Goal: Use online tool/utility: Utilize a website feature to perform a specific function

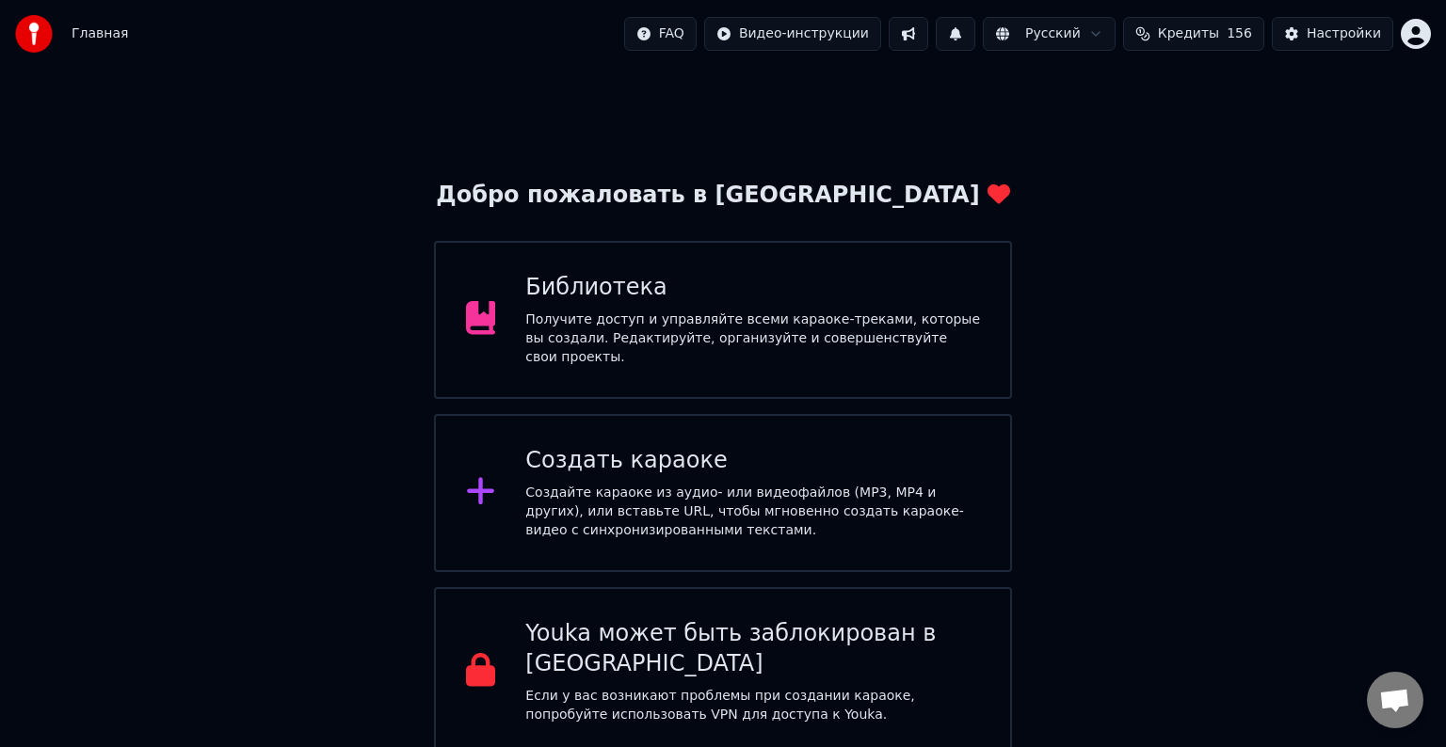
click at [673, 463] on div "Создать караоке" at bounding box center [752, 461] width 455 height 30
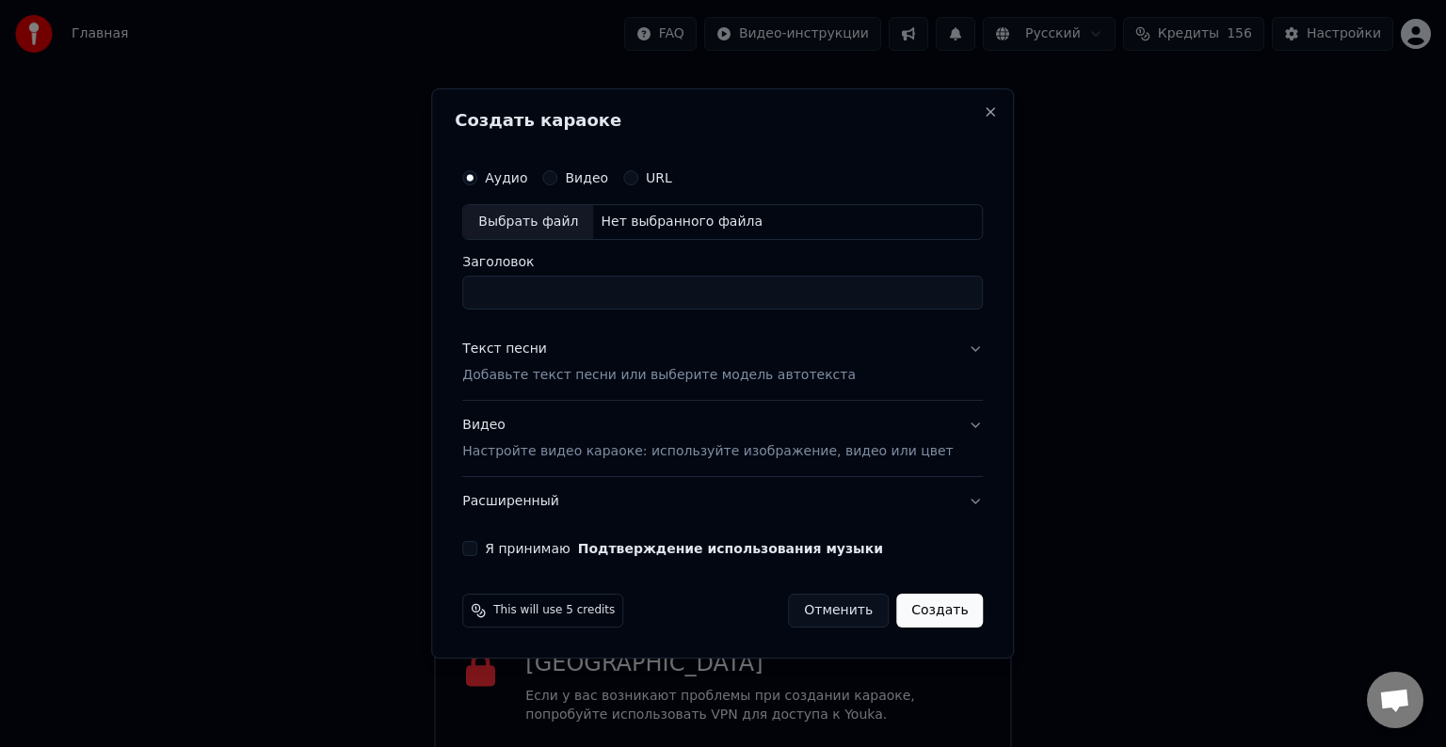
click at [516, 181] on label "Аудио" at bounding box center [506, 177] width 42 height 13
click at [477, 181] on button "Аудио" at bounding box center [469, 177] width 15 height 15
click at [592, 226] on div "Выбрать файл" at bounding box center [528, 222] width 130 height 34
type input "**********"
click at [547, 354] on div "Текст песни" at bounding box center [504, 349] width 85 height 19
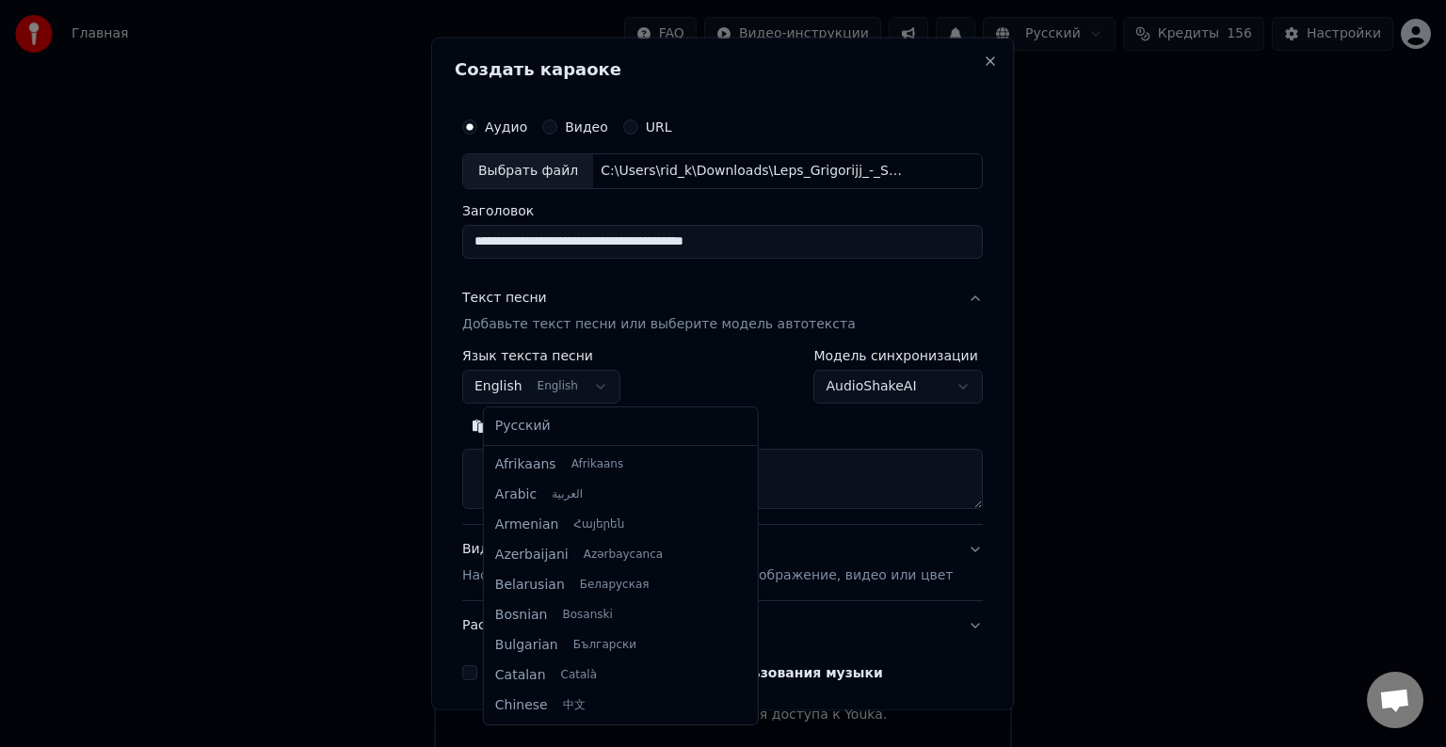
click at [557, 386] on body "Главная FAQ Видео-инструкции Русский Кредиты 156 Настройки Добро пожаловать в Y…" at bounding box center [723, 378] width 1446 height 757
select select "**"
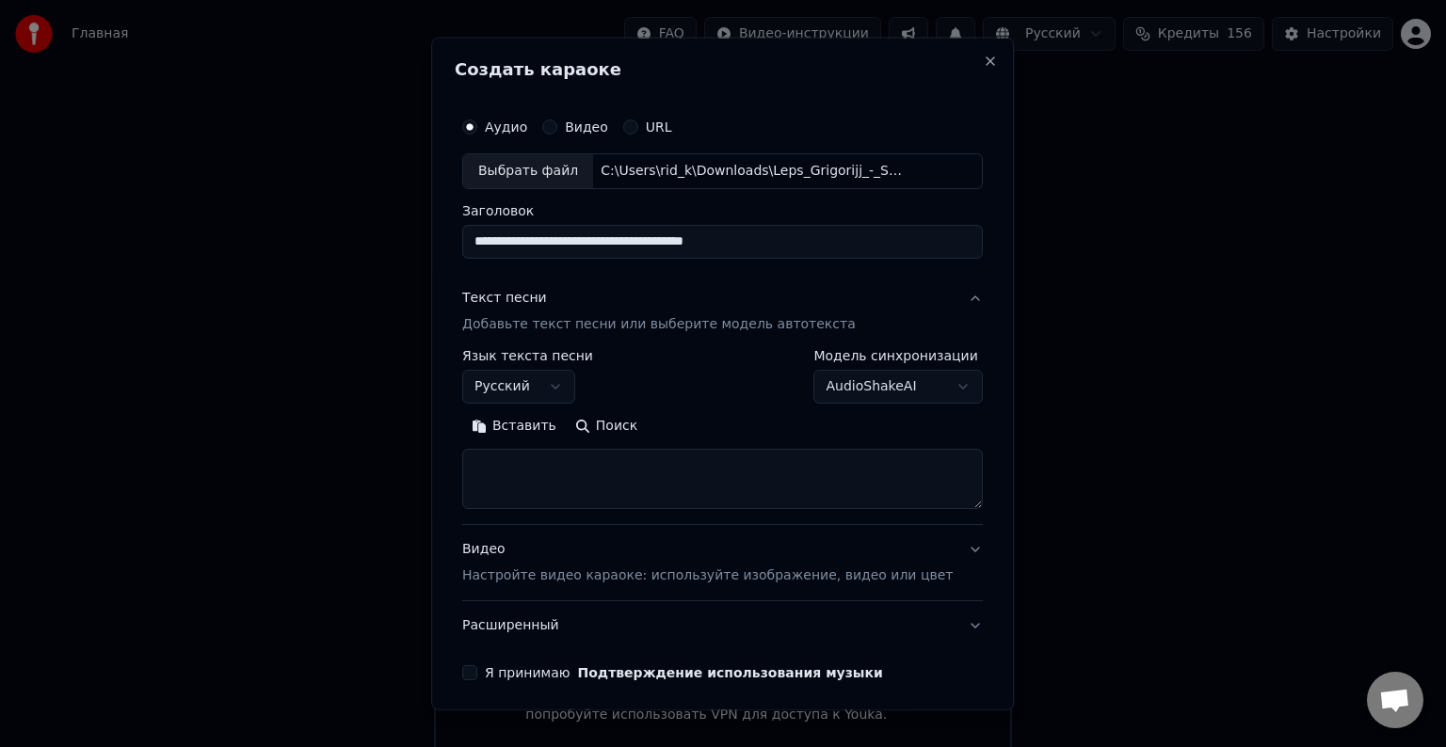
click at [498, 422] on button "Вставить" at bounding box center [514, 426] width 104 height 30
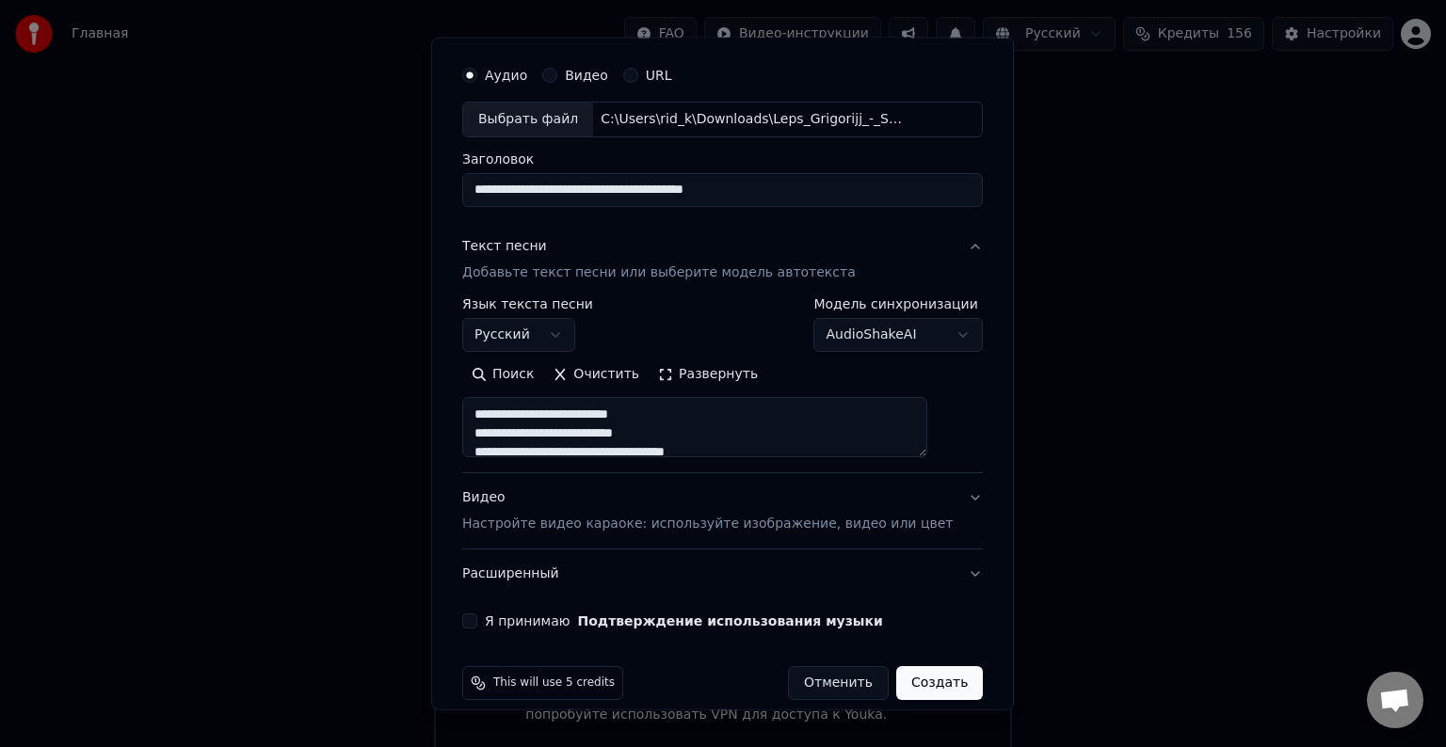
scroll to position [72, 0]
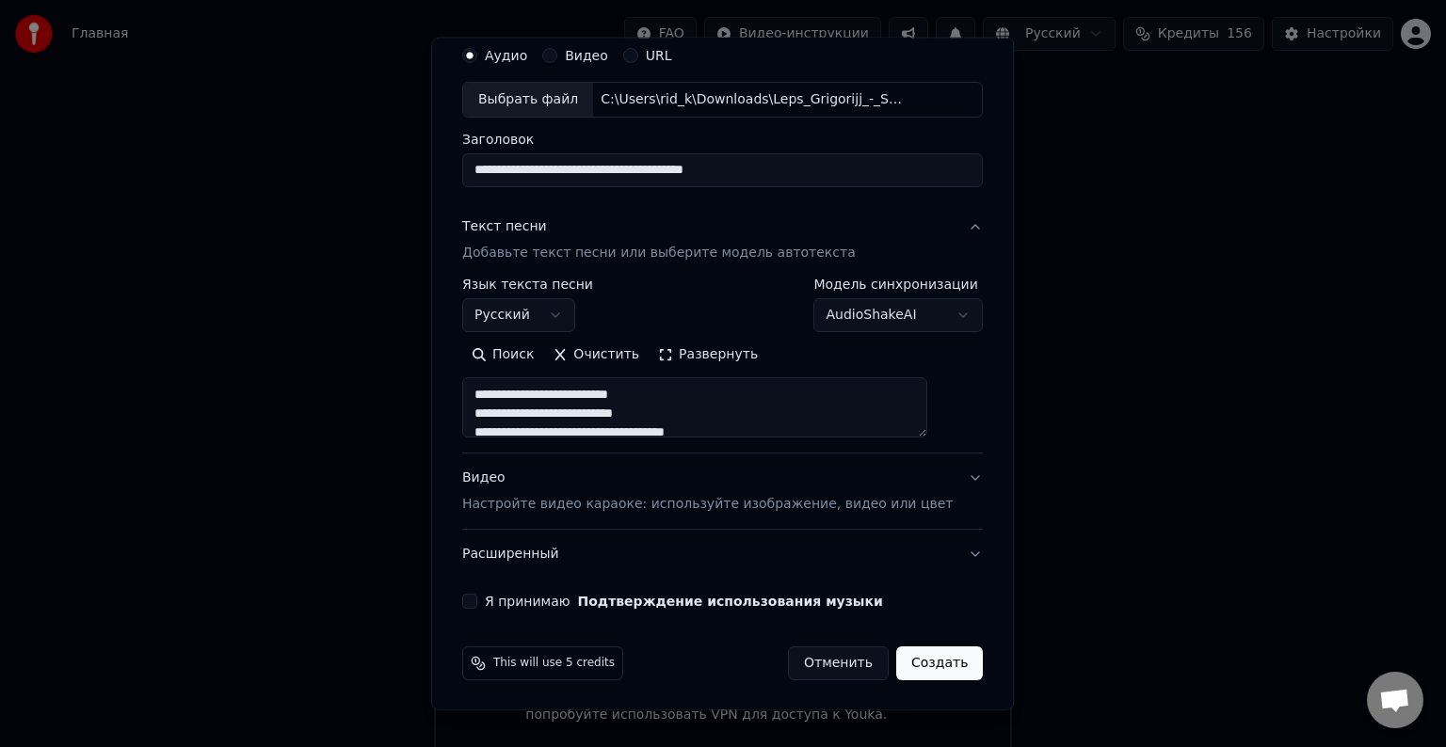
click at [556, 597] on label "Я принимаю Подтверждение использования музыки" at bounding box center [684, 601] width 398 height 13
click at [477, 597] on button "Я принимаю Подтверждение использования музыки" at bounding box center [469, 601] width 15 height 15
click at [523, 495] on p "Настройте видео караоке: используйте изображение, видео или цвет" at bounding box center [707, 504] width 490 height 19
type textarea "**********"
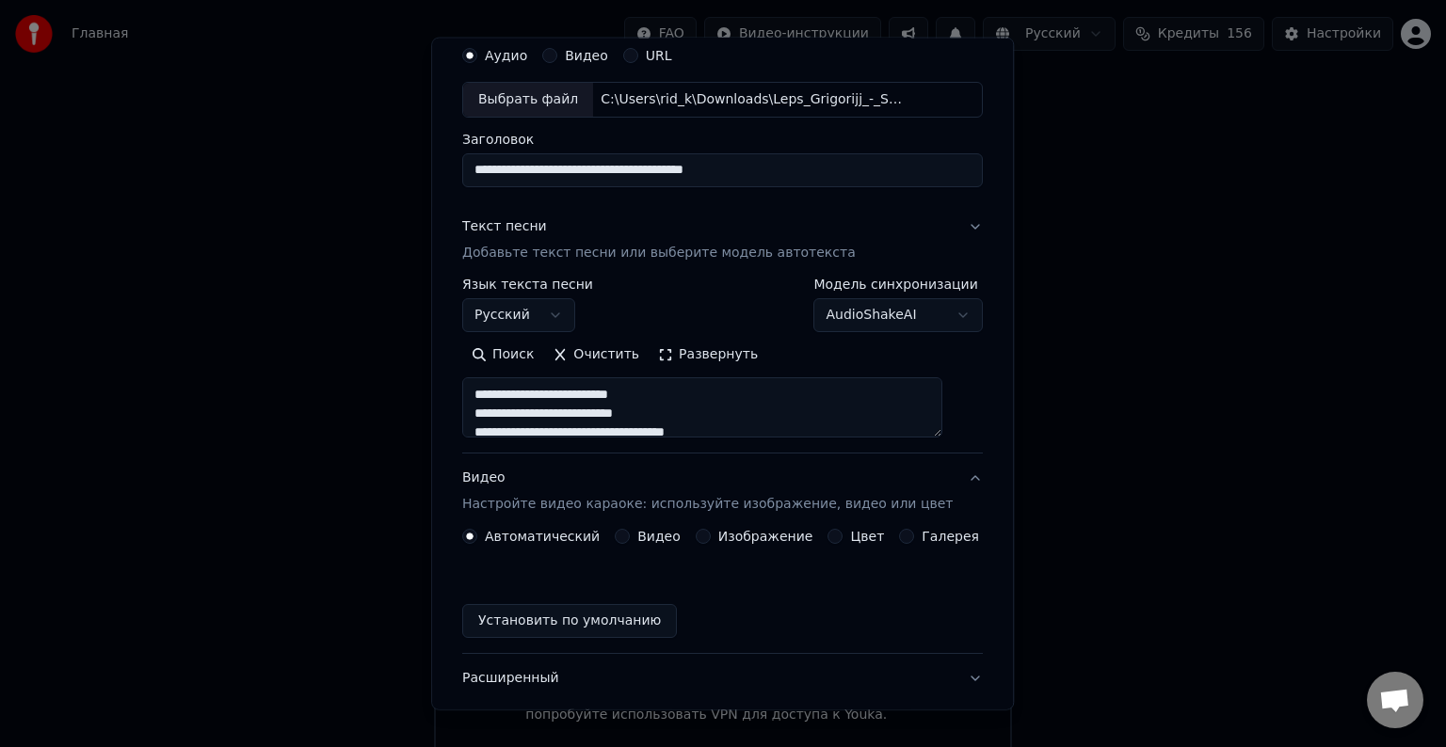
scroll to position [21, 0]
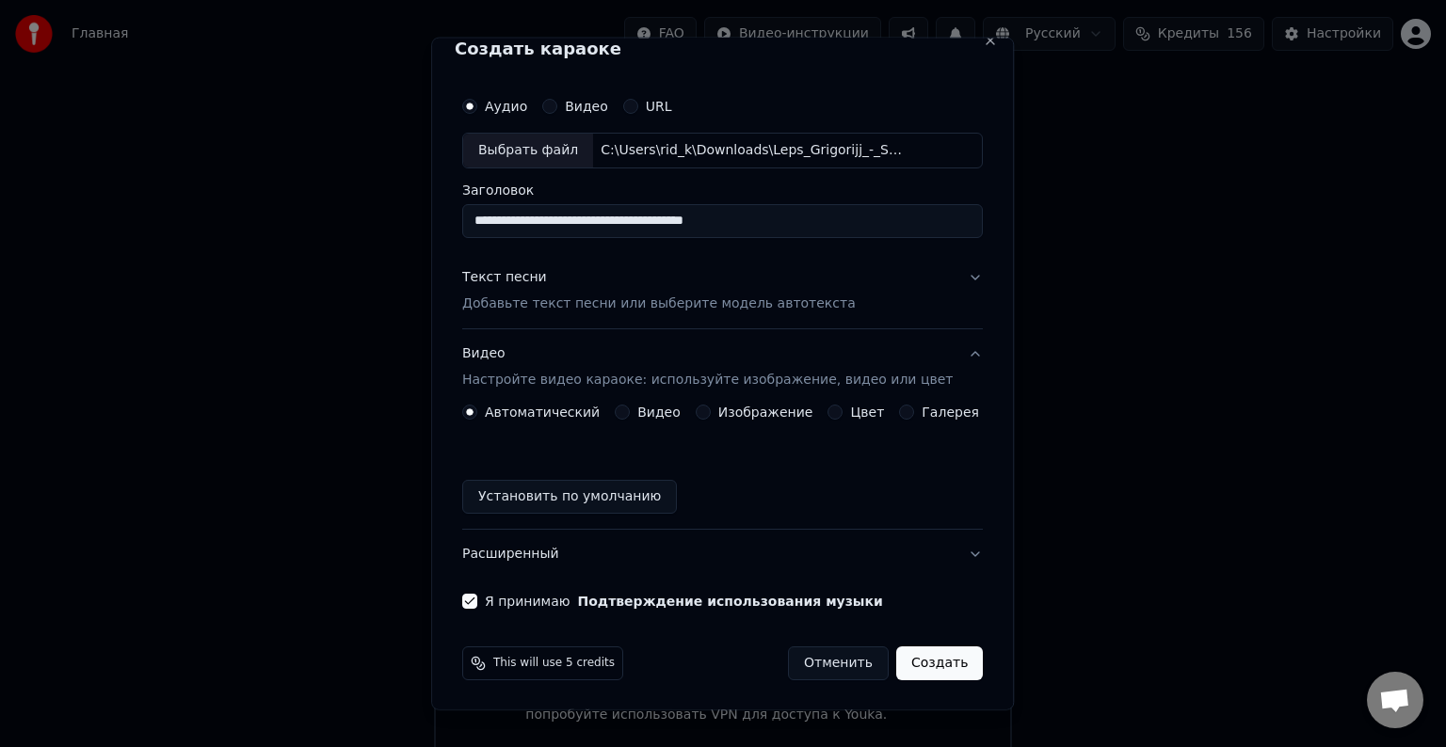
click at [726, 416] on label "Изображение" at bounding box center [765, 412] width 95 height 13
click at [711, 416] on button "Изображение" at bounding box center [703, 412] width 15 height 15
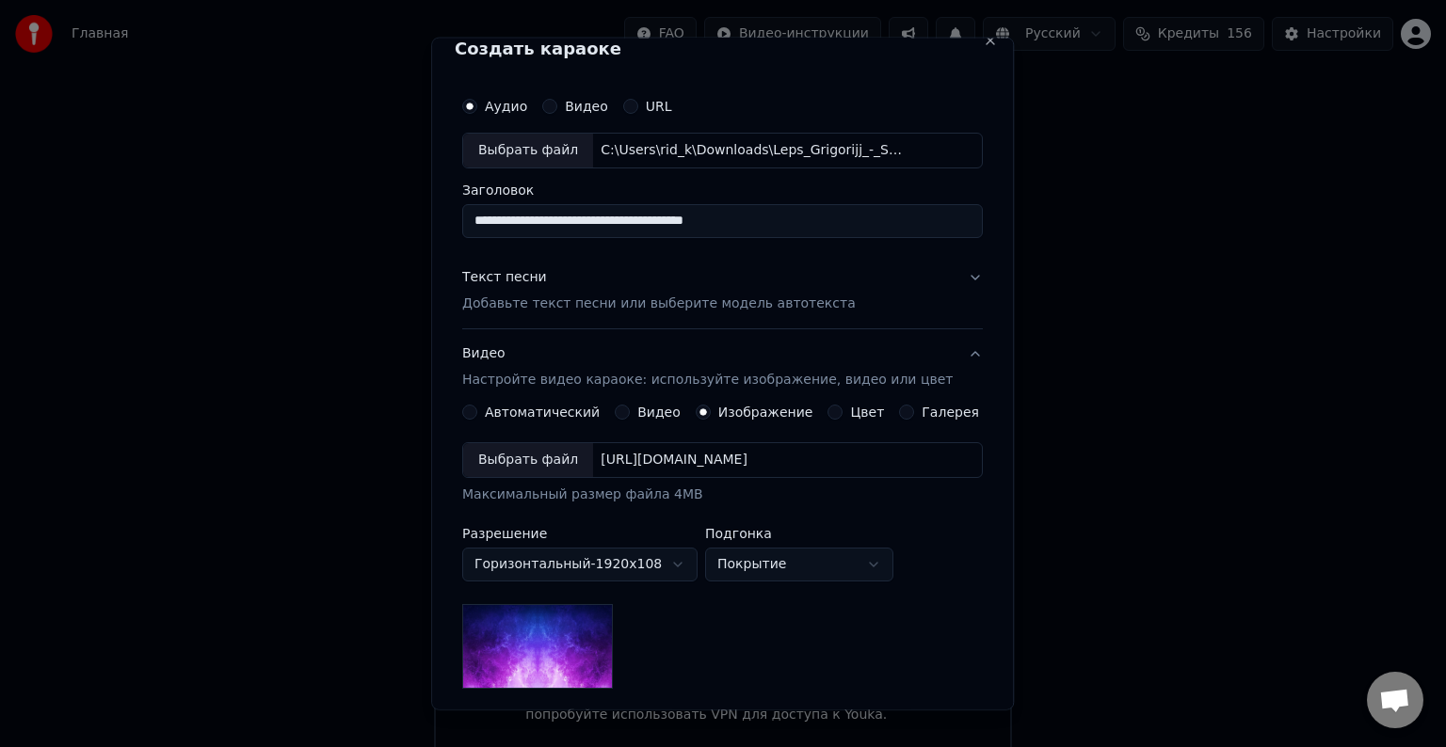
click at [565, 454] on div "Выбрать файл" at bounding box center [528, 460] width 130 height 34
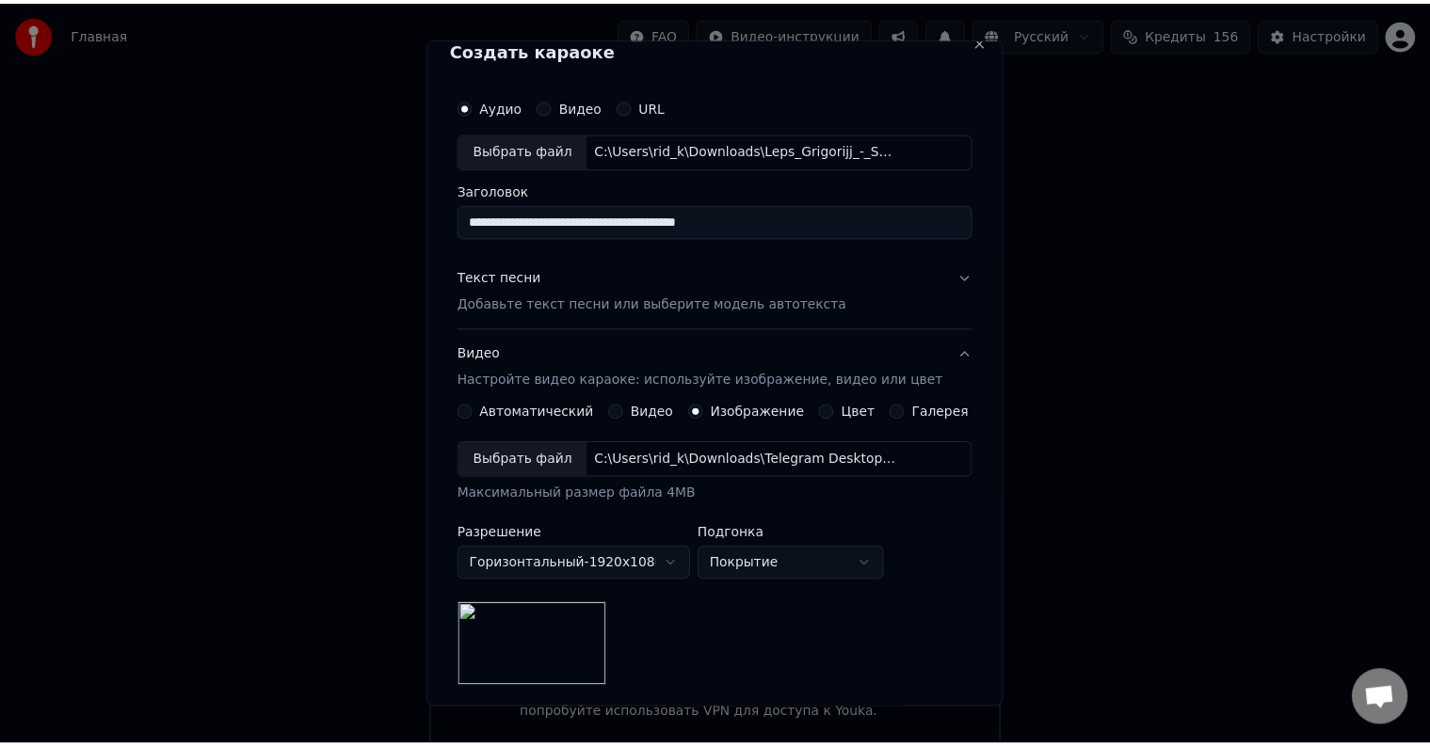
scroll to position [267, 0]
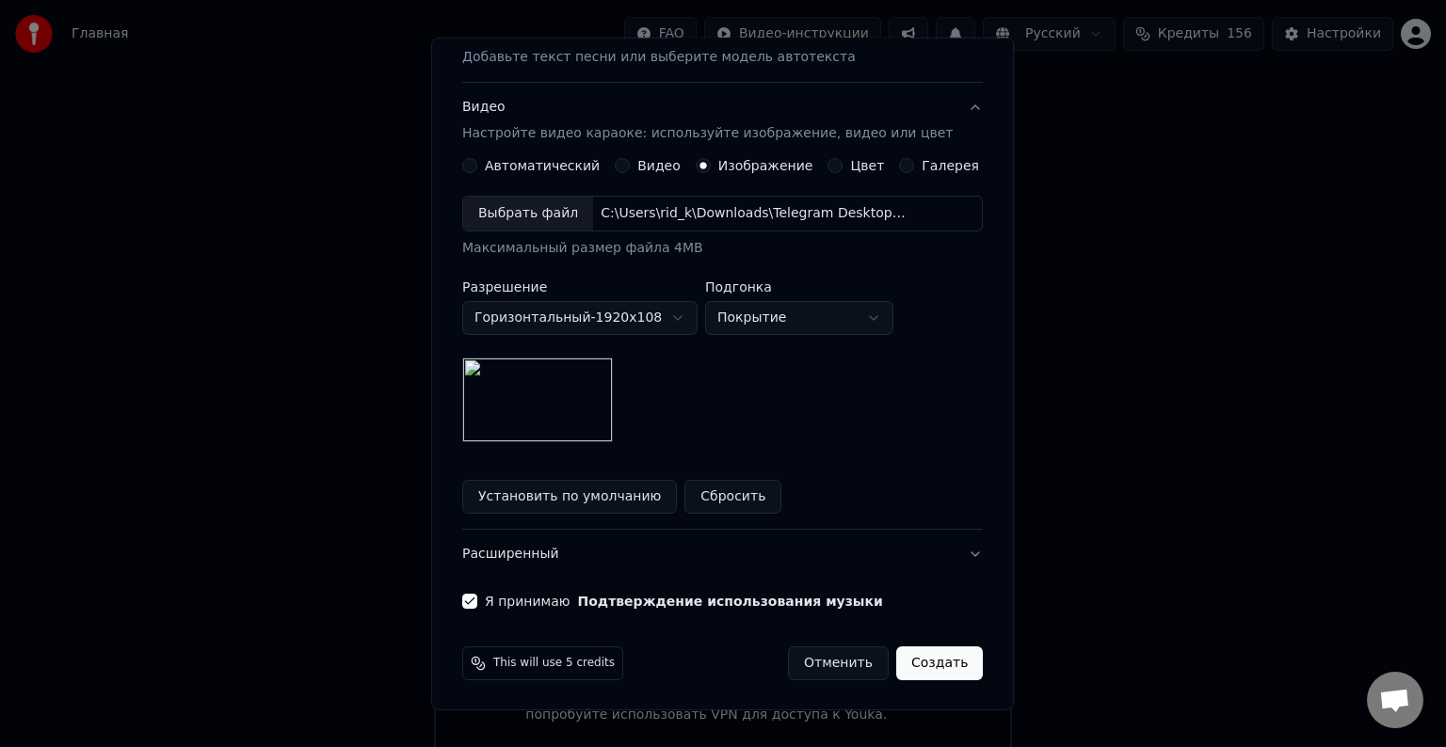
click at [921, 666] on button "Создать" at bounding box center [939, 664] width 87 height 34
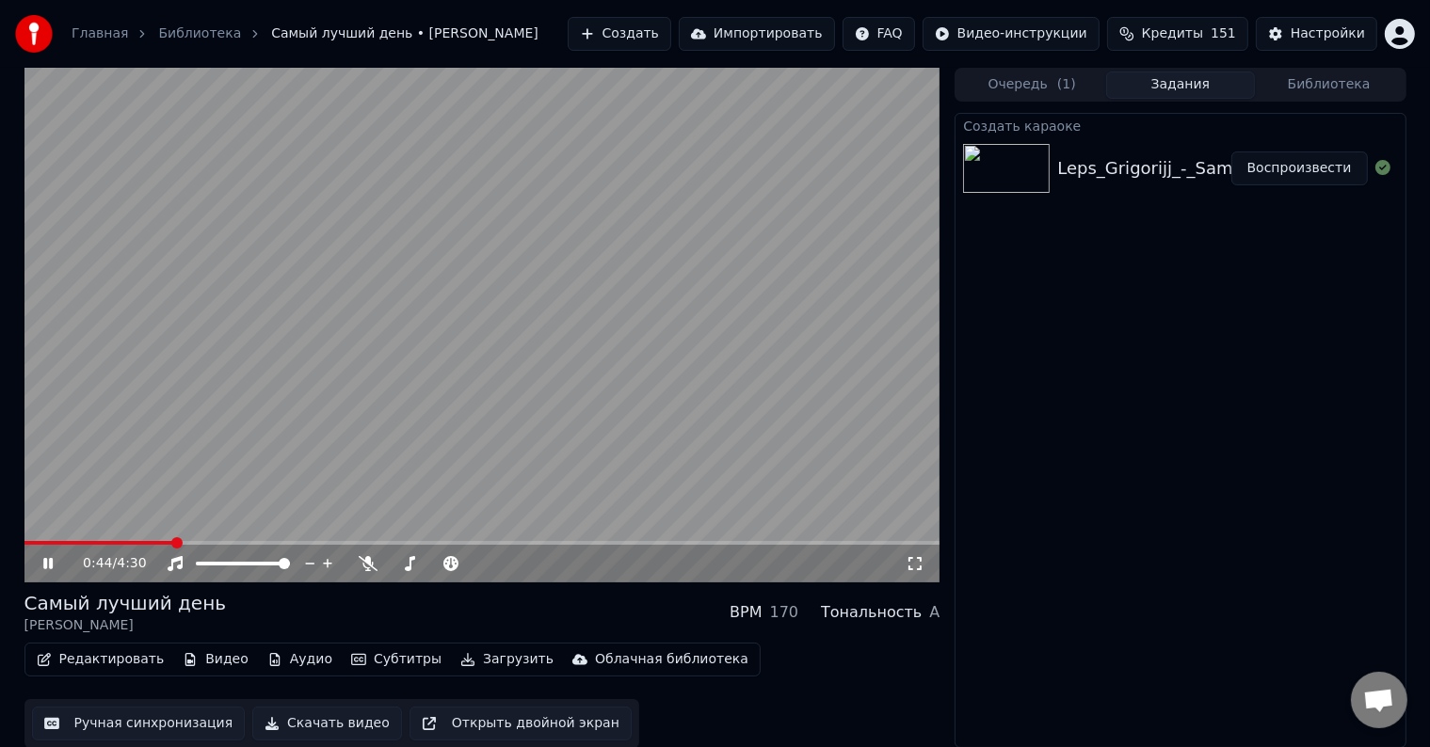
click at [377, 561] on div "0:44 / 4:30" at bounding box center [494, 563] width 823 height 19
click at [369, 565] on icon at bounding box center [368, 563] width 19 height 15
click at [40, 565] on icon at bounding box center [62, 563] width 44 height 15
click at [48, 557] on icon at bounding box center [62, 563] width 44 height 15
click at [46, 566] on icon at bounding box center [47, 563] width 9 height 11
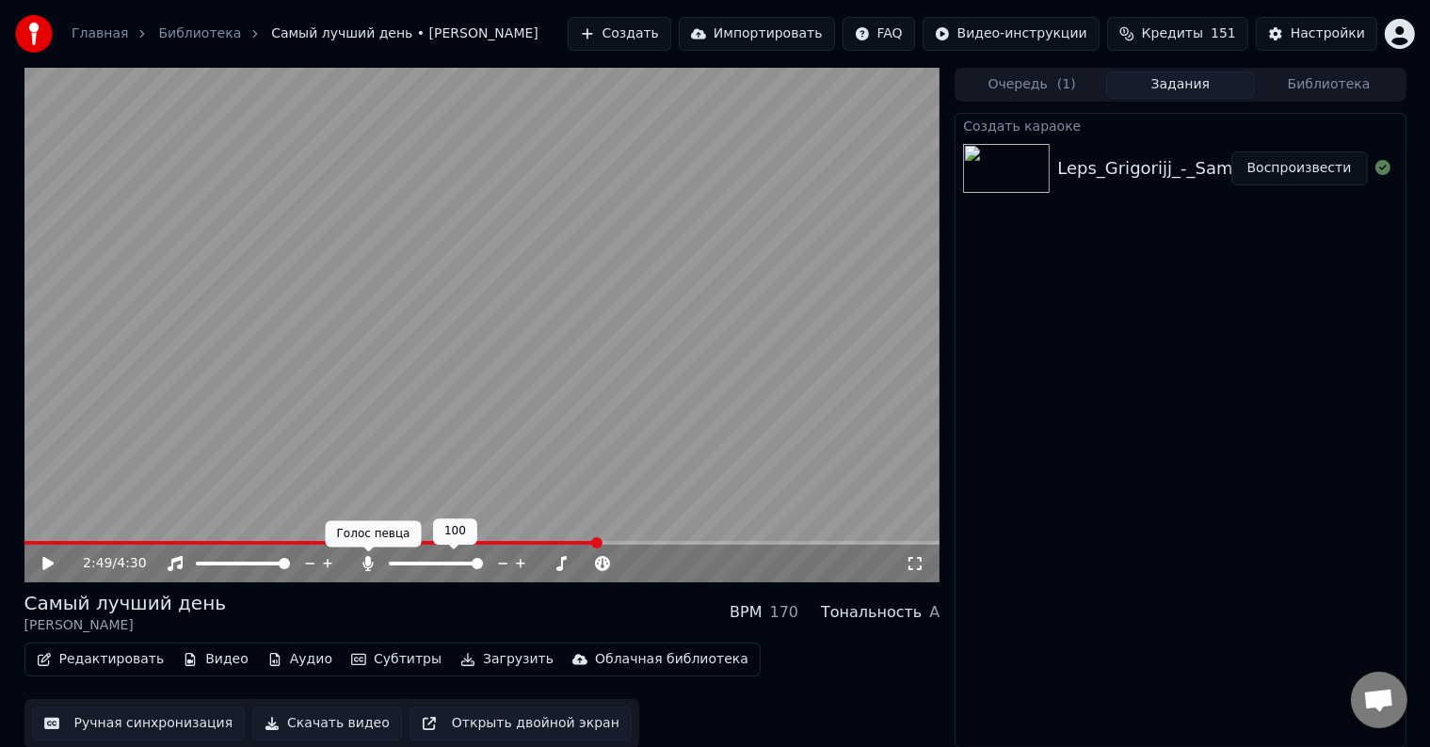
click at [365, 561] on icon at bounding box center [368, 563] width 10 height 15
click at [487, 659] on button "Загрузить" at bounding box center [507, 660] width 108 height 26
click at [331, 723] on button "Скачать видео" at bounding box center [327, 724] width 150 height 34
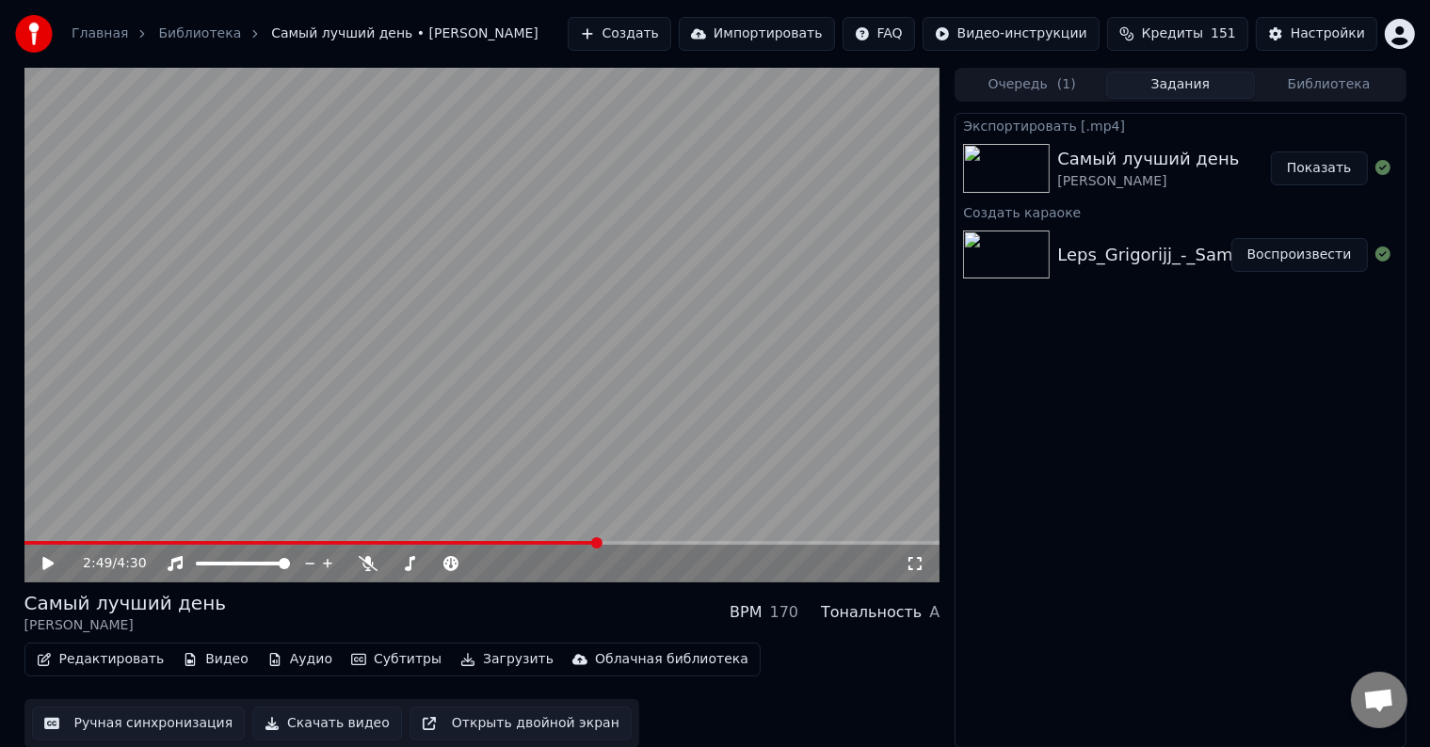
click at [1290, 170] on button "Показать" at bounding box center [1319, 169] width 97 height 34
